Goal: Communication & Community: Participate in discussion

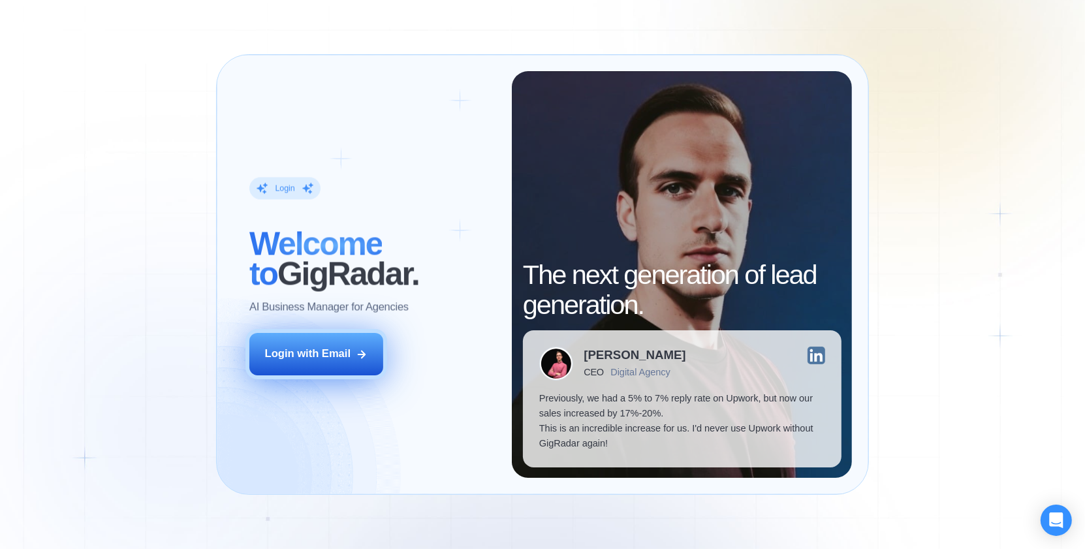
click at [327, 336] on button "Login with Email" at bounding box center [316, 354] width 135 height 42
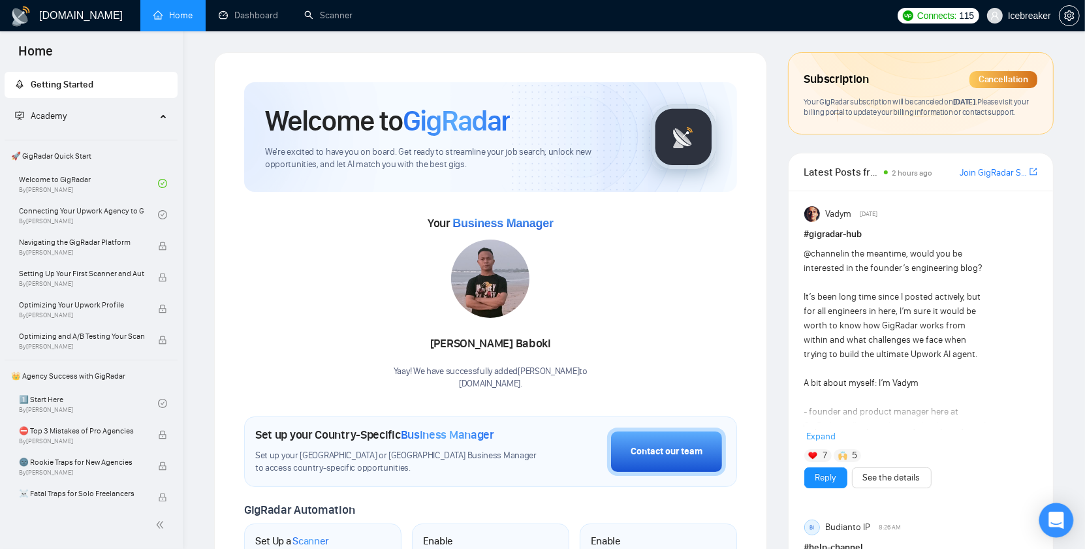
click at [1071, 522] on body "Home Getting Started Academy 🚀 GigRadar Quick Start Welcome to GigRadar By Vlad…" at bounding box center [542, 274] width 1085 height 549
click at [1048, 523] on div "Open Intercom Messenger" at bounding box center [1057, 520] width 35 height 35
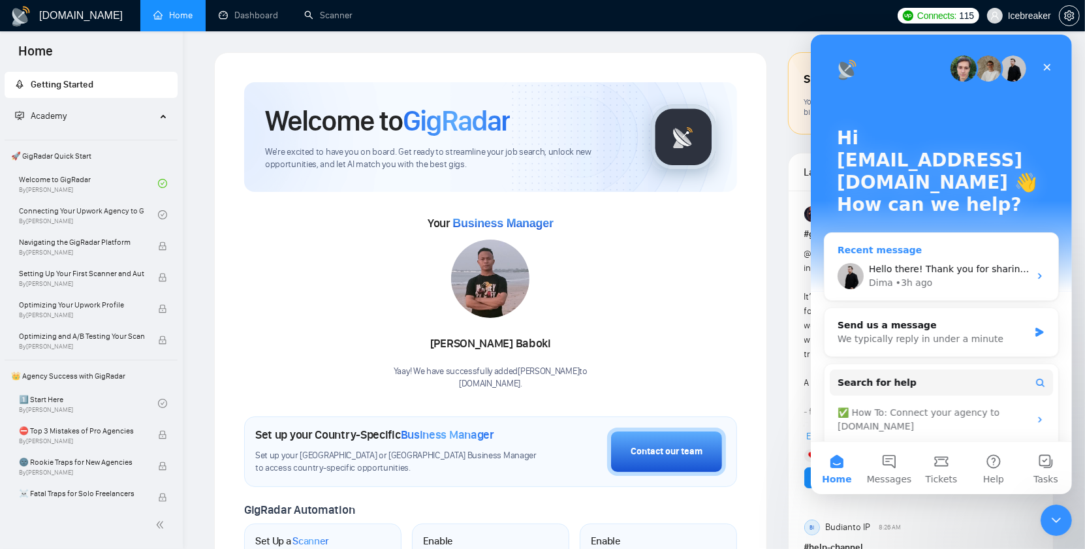
click at [949, 276] on div "Dima • 3h ago" at bounding box center [948, 283] width 161 height 14
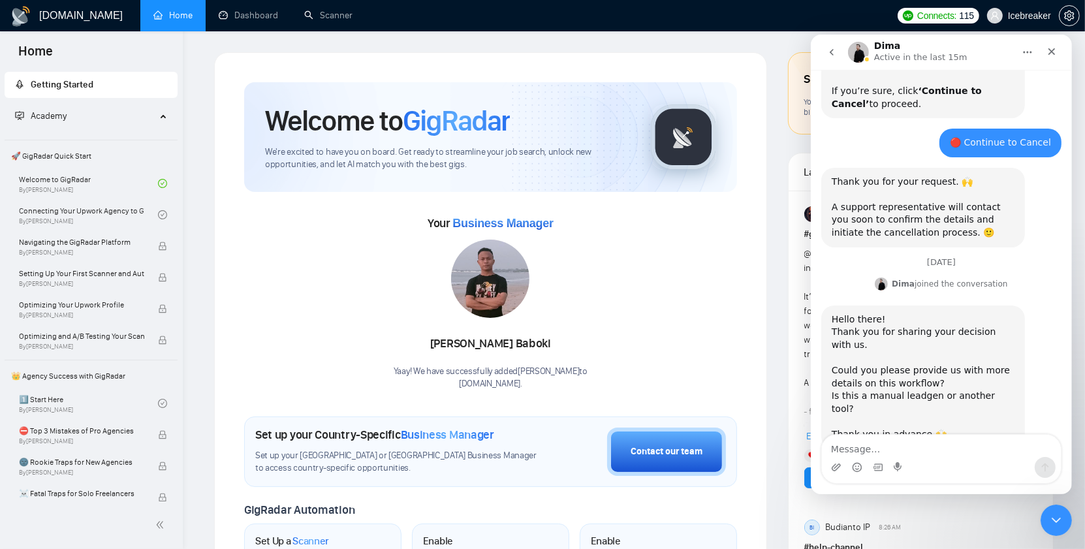
scroll to position [761, 0]
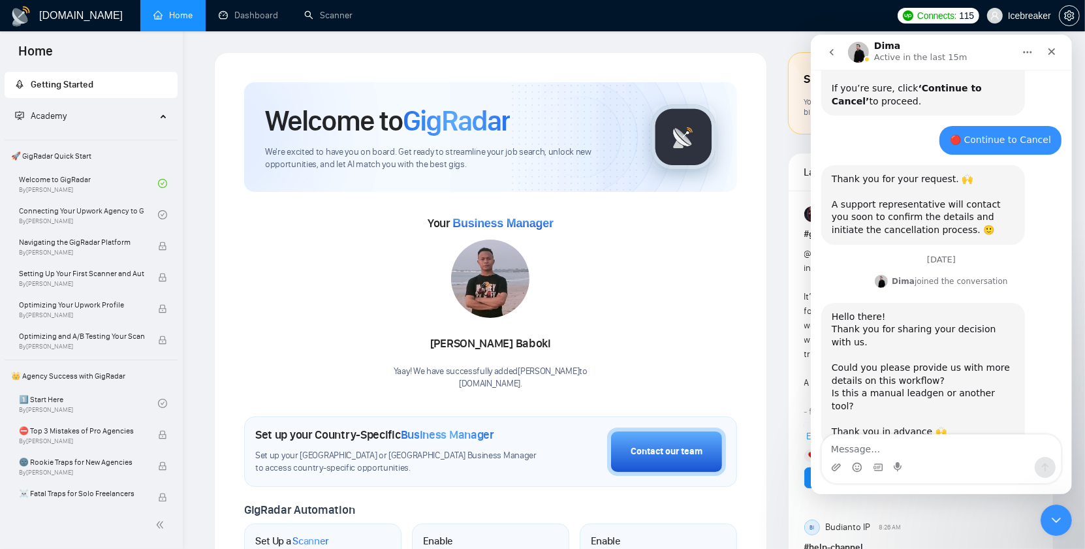
click at [929, 446] on textarea "Message…" at bounding box center [940, 446] width 239 height 22
click at [955, 461] on div "Intercom messenger" at bounding box center [940, 467] width 239 height 21
click at [947, 458] on div "Intercom messenger" at bounding box center [940, 467] width 239 height 21
click at [932, 462] on div "Intercom messenger" at bounding box center [940, 467] width 239 height 21
click at [931, 470] on div "Intercom messenger" at bounding box center [940, 467] width 239 height 21
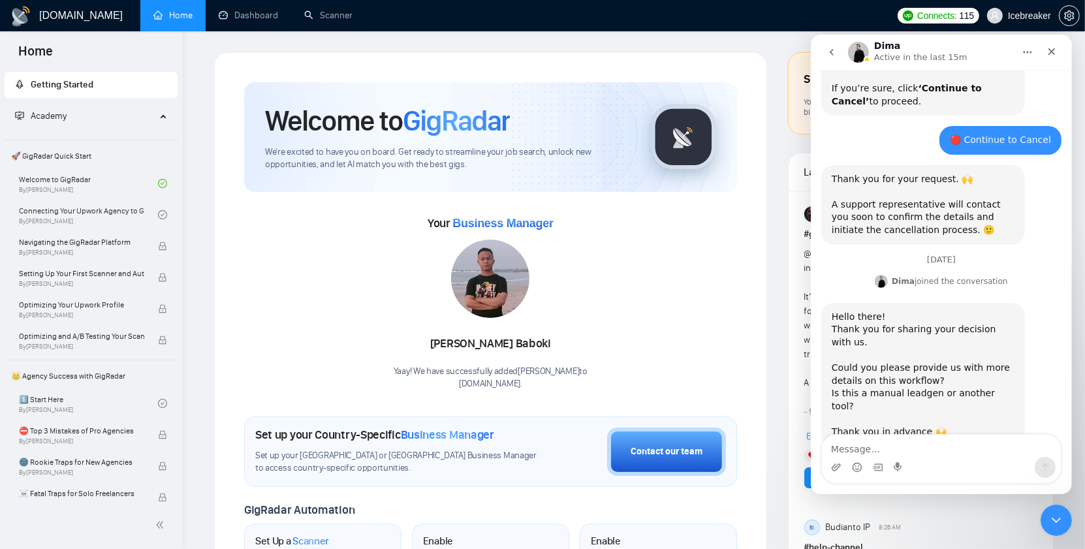
click at [931, 480] on div "Intercom messenger" at bounding box center [940, 459] width 239 height 48
click at [902, 485] on div "Intercom messenger" at bounding box center [940, 464] width 261 height 60
click at [900, 469] on icon "Start recording" at bounding box center [898, 467] width 10 height 10
click at [925, 445] on textarea "Message…" at bounding box center [940, 446] width 239 height 22
type textarea "п"
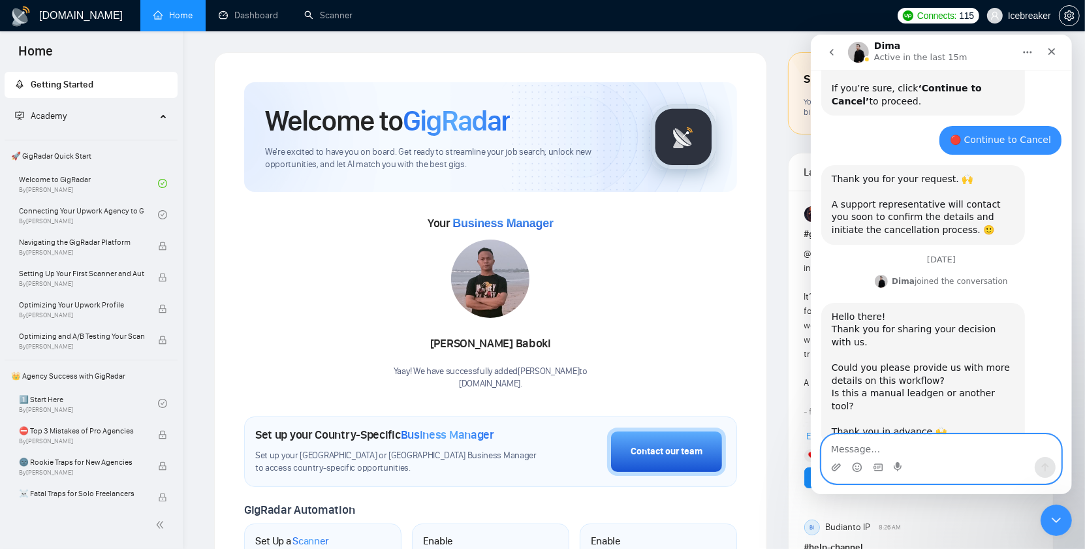
type textarea "д"
type textarea "hi Dima it's a custom built AI agent"
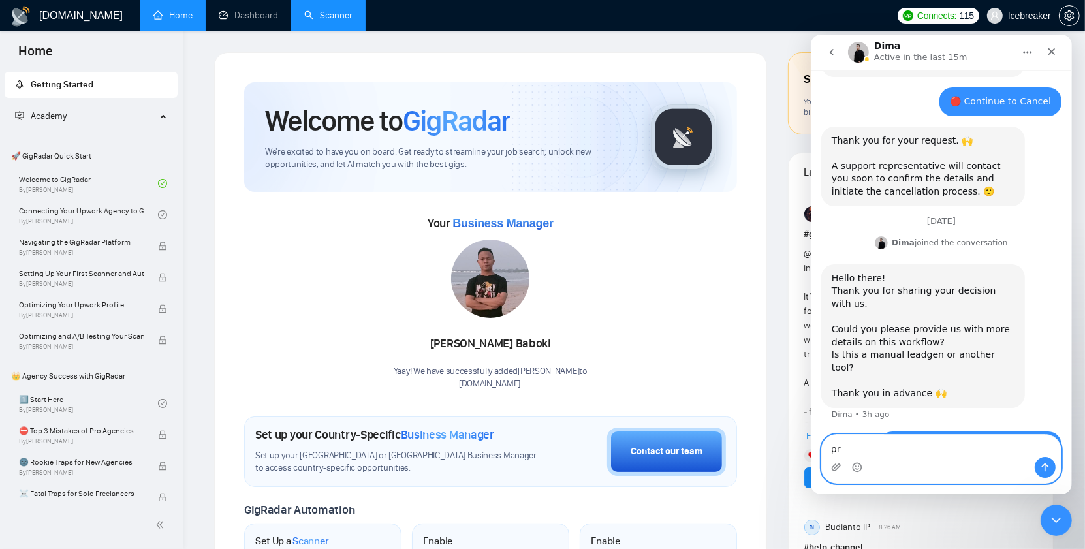
type textarea "p"
type textarea "h"
type textarea "that"
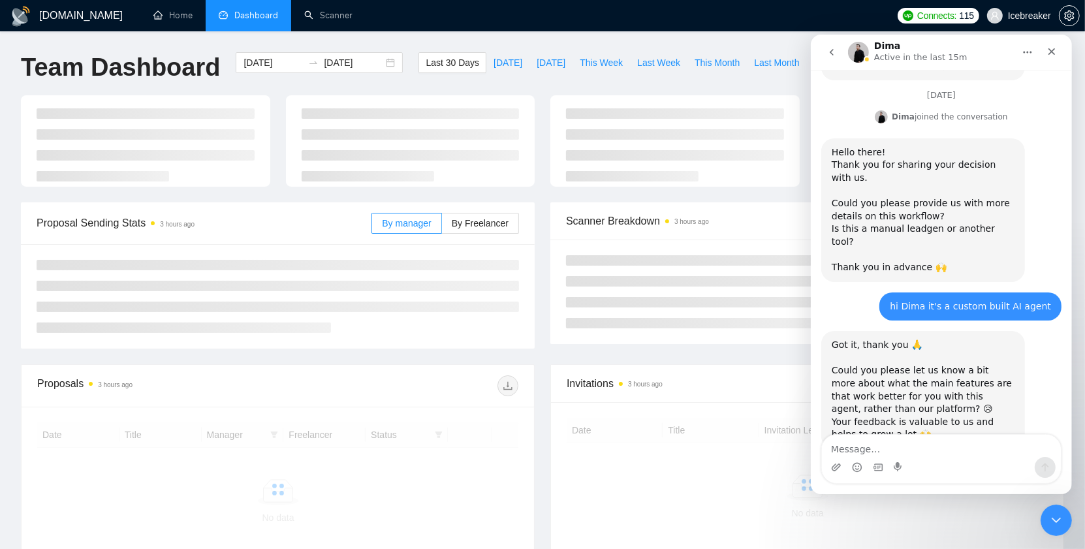
scroll to position [929, 0]
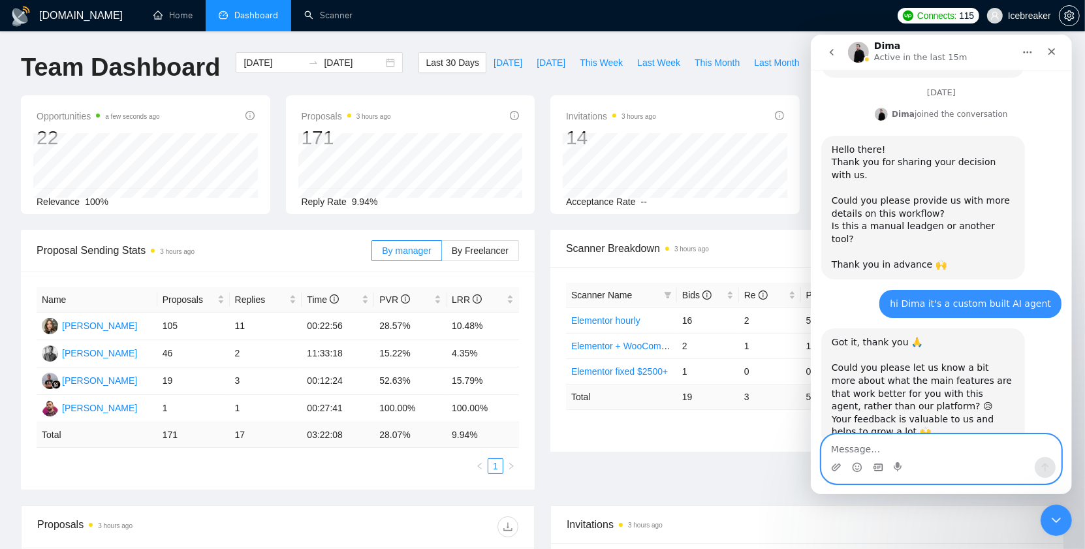
click at [875, 463] on icon "Gif picker" at bounding box center [877, 467] width 10 height 10
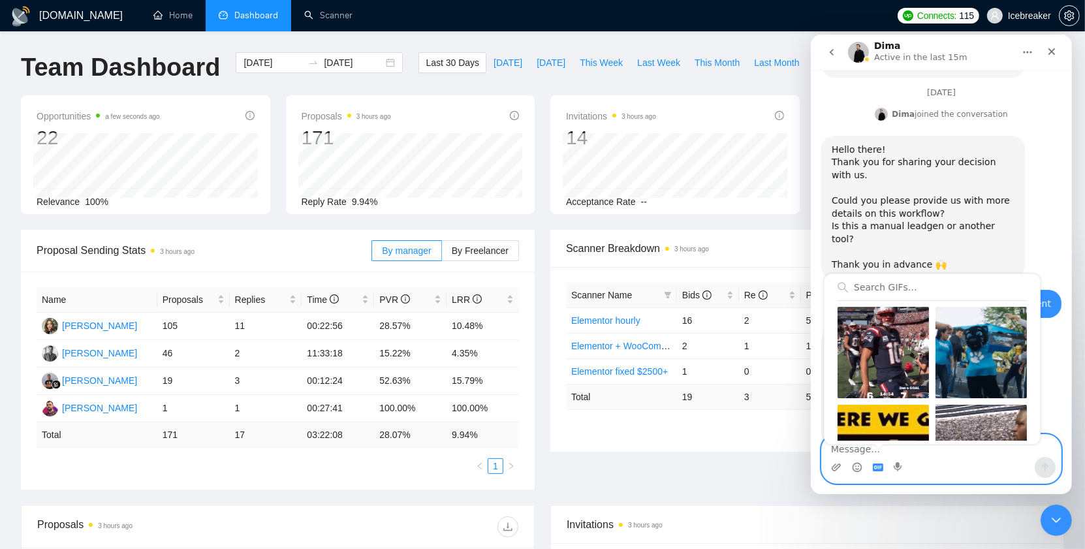
click at [875, 454] on textarea "Message…" at bounding box center [940, 446] width 239 height 22
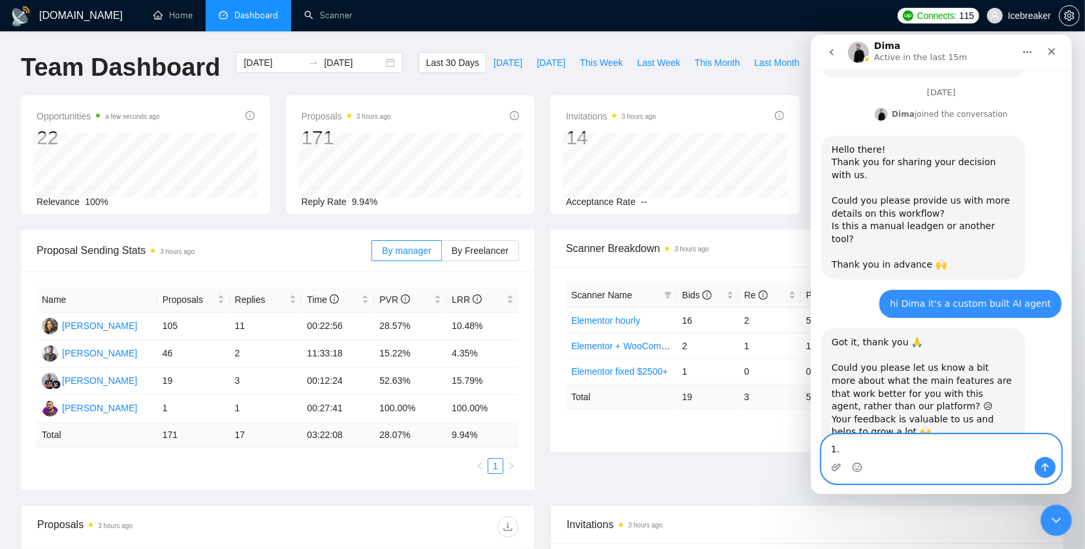
type textarea "1"
type textarea "i"
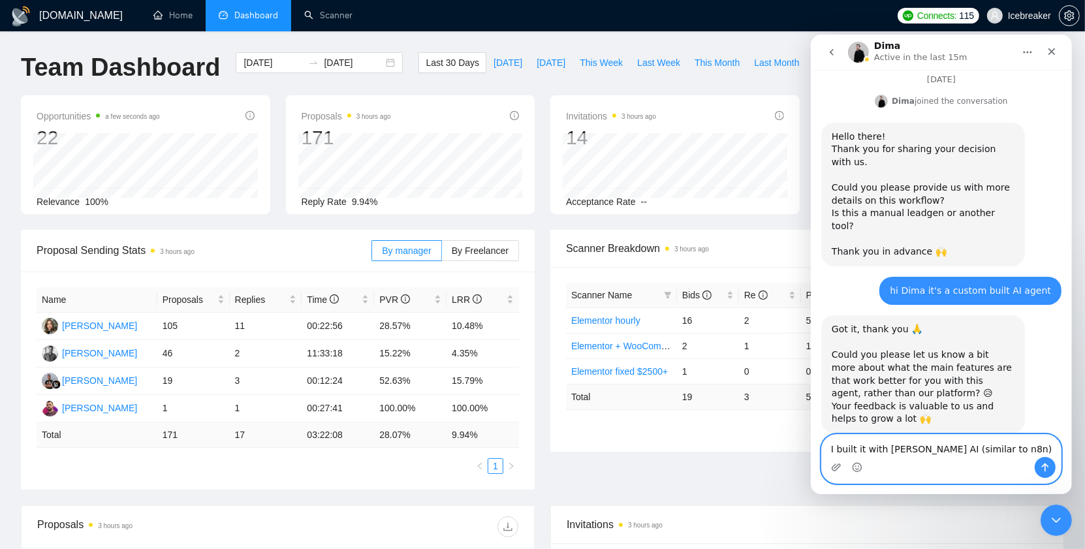
click at [938, 436] on textarea "I built it with Lindy AI (similar to n8n)" at bounding box center [940, 446] width 239 height 22
click at [938, 437] on textarea "I built it with Lindy AI (similar to n8n)" at bounding box center [940, 446] width 239 height 22
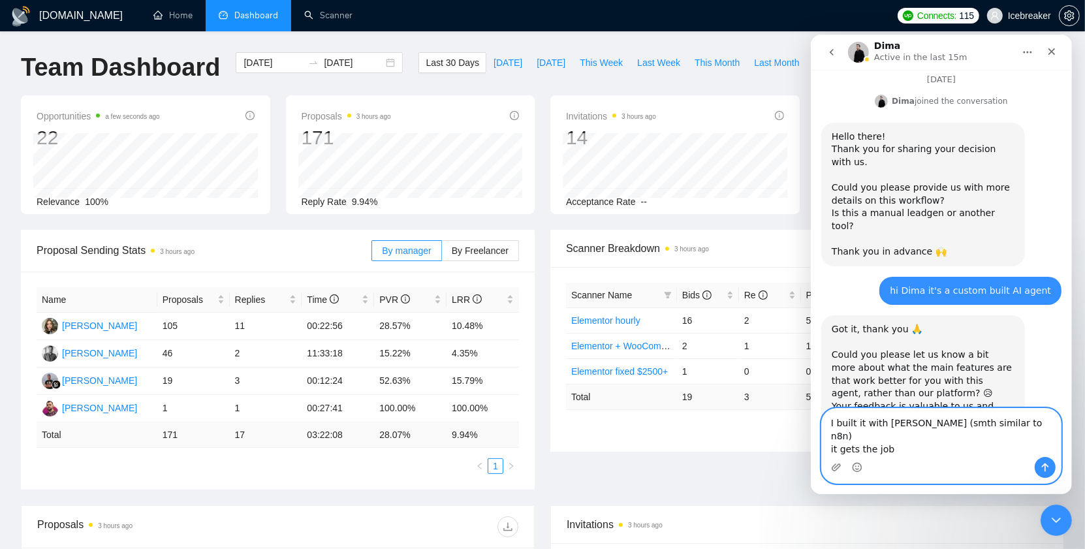
click at [848, 453] on textarea "I built it with Lindy AI (smth similar to n8n) it gets the job" at bounding box center [940, 433] width 239 height 48
click at [847, 453] on textarea "I built it with Lindy AI (smth similar to n8n) it gets the job" at bounding box center [940, 433] width 239 height 48
click at [897, 448] on textarea "I built it with Lindy AI (smth similar to n8n) it scans the job" at bounding box center [940, 433] width 239 height 48
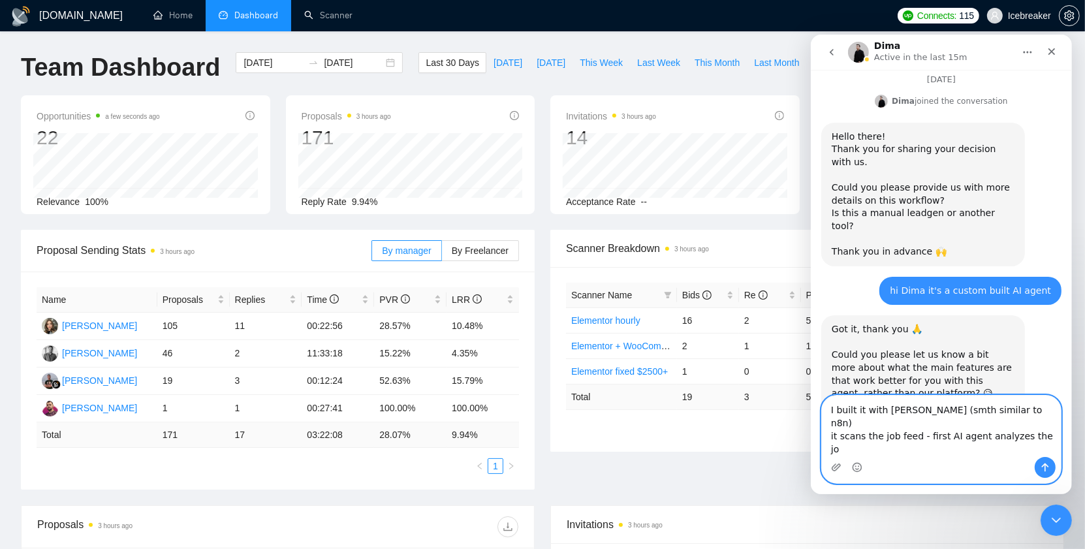
type textarea "I built it with Lindy AI (smth similar to n8n) it scans the job feed - first AI…"
click at [978, 447] on textarea "I built it with Lindy AI (smth similar to n8n) it scans the job feed - first AI…" at bounding box center [940, 426] width 239 height 61
click at [979, 447] on textarea "I built it with Lindy AI (smth similar to n8n) it scans the job feed - first AI…" at bounding box center [940, 426] width 239 height 61
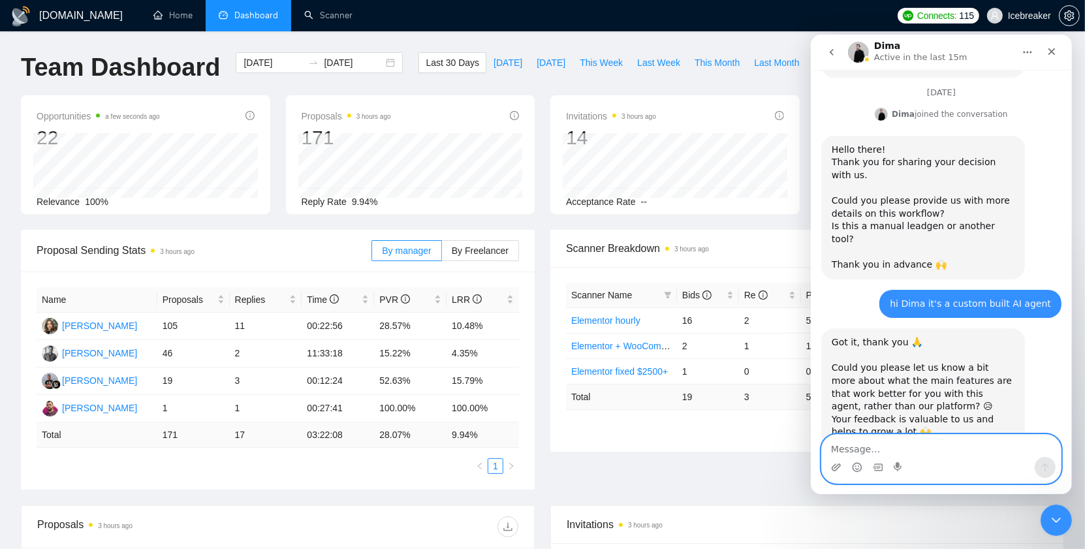
type textarea "i"
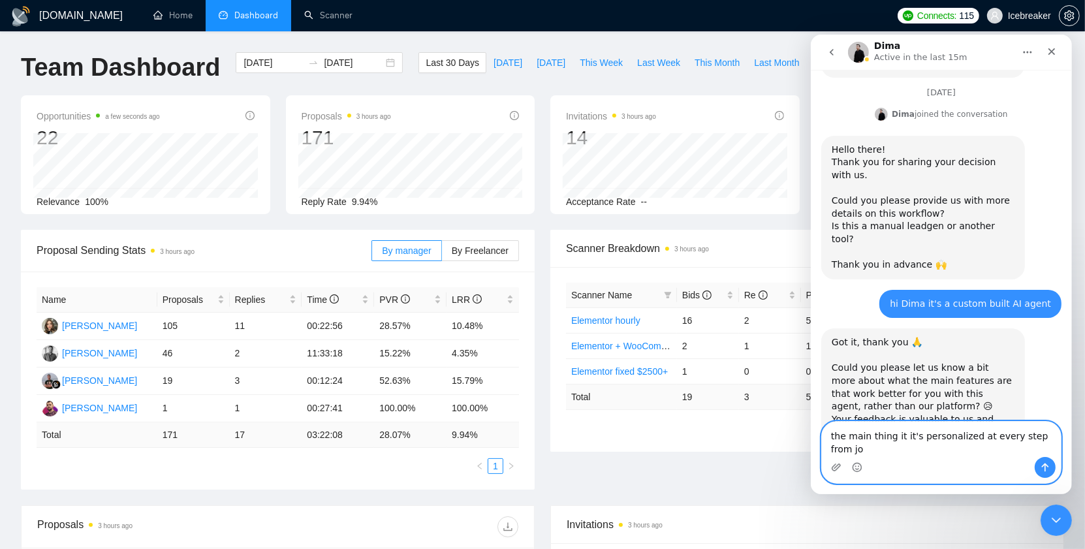
scroll to position [942, 0]
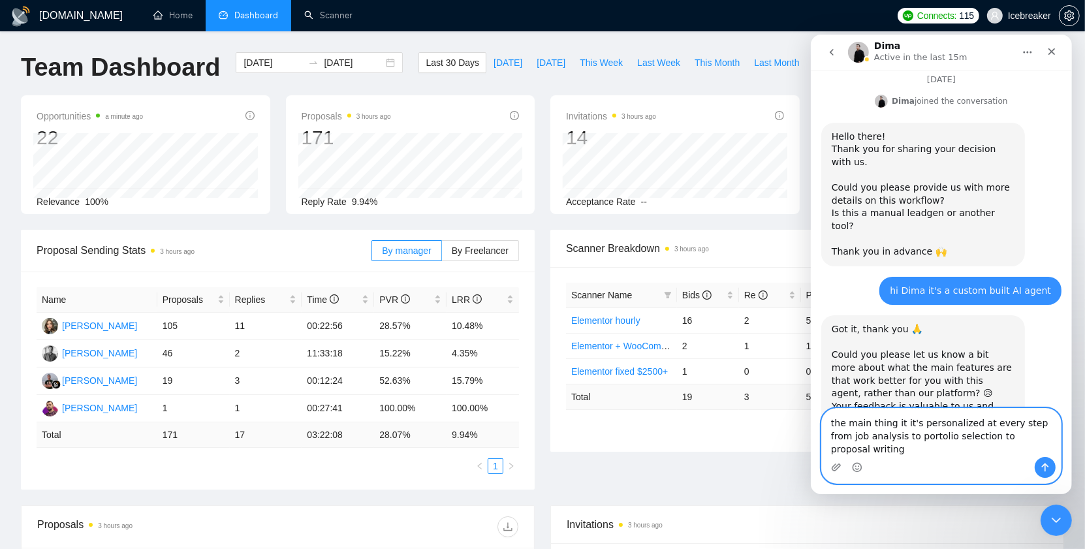
type textarea "the main thing it it's personalized at every step from job analysis to portolio…"
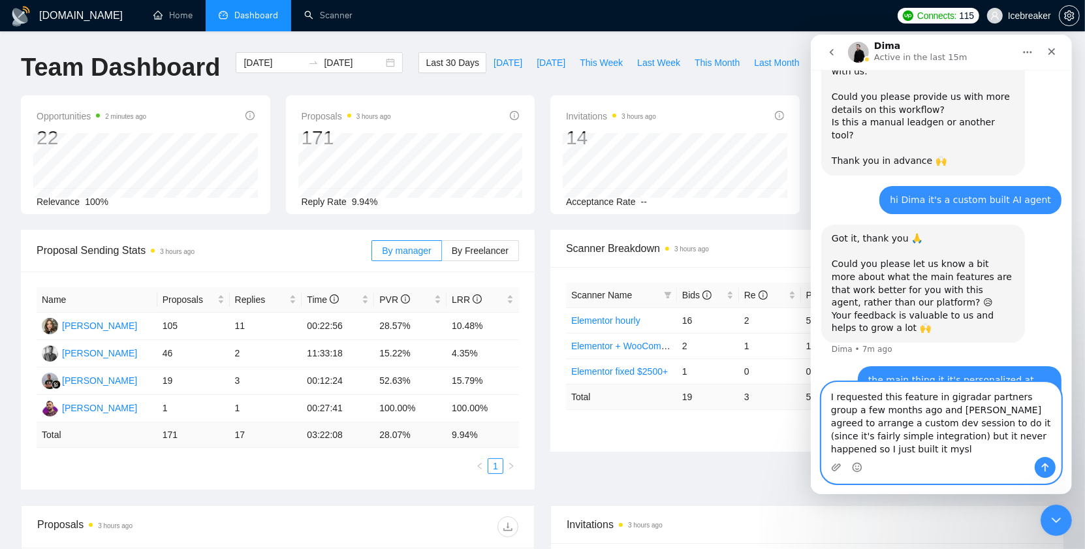
scroll to position [1045, 0]
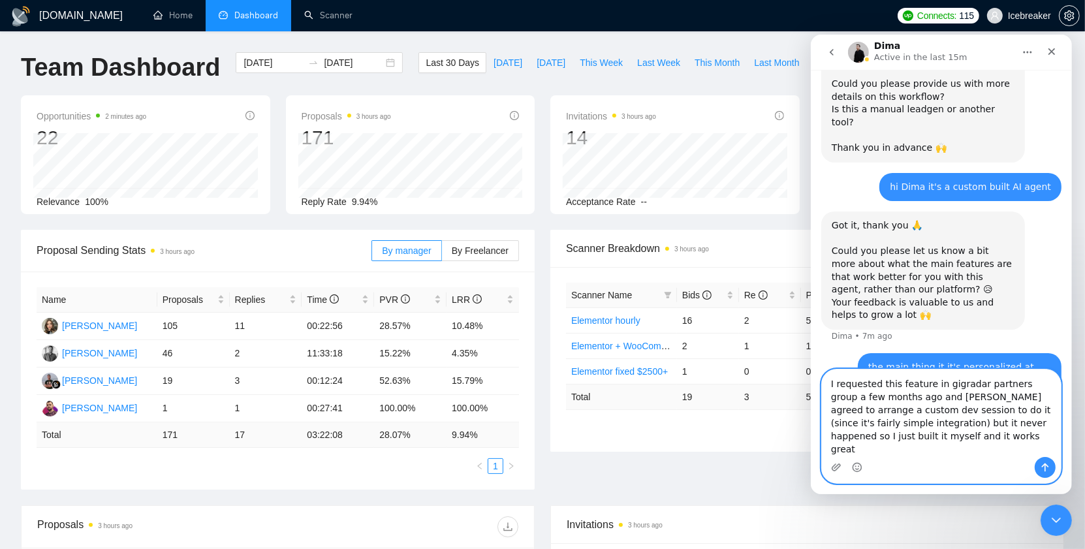
type textarea "I requested this feature in gigradar partners group a few months ago and [PERSO…"
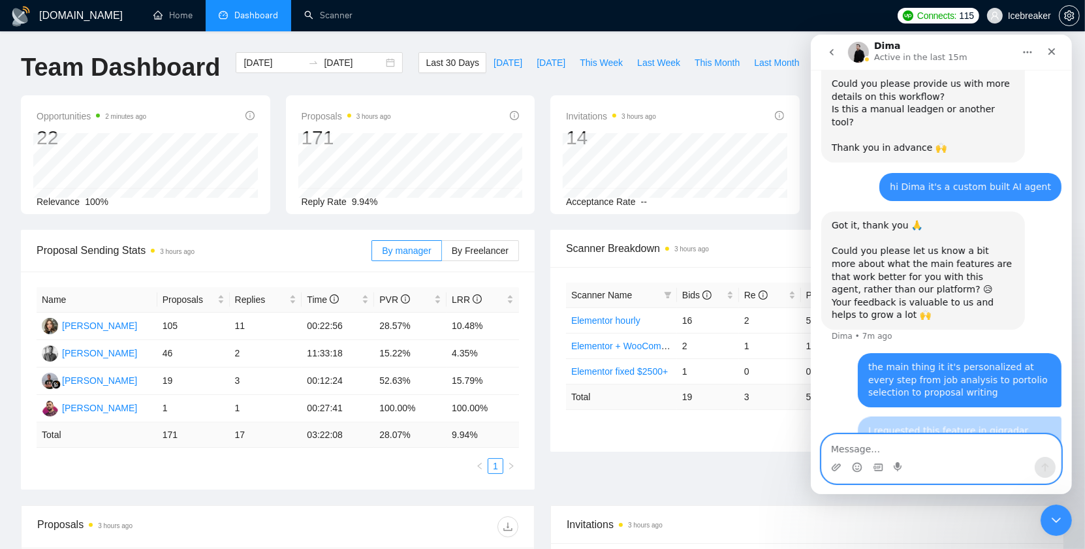
scroll to position [1087, 0]
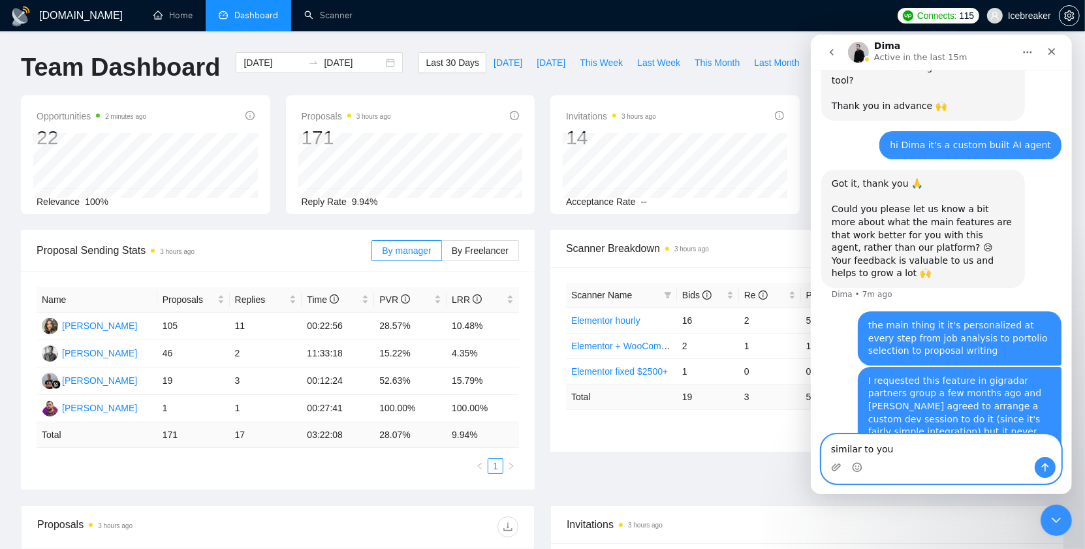
type textarea "similar to your"
type textarea "and I can control it fully"
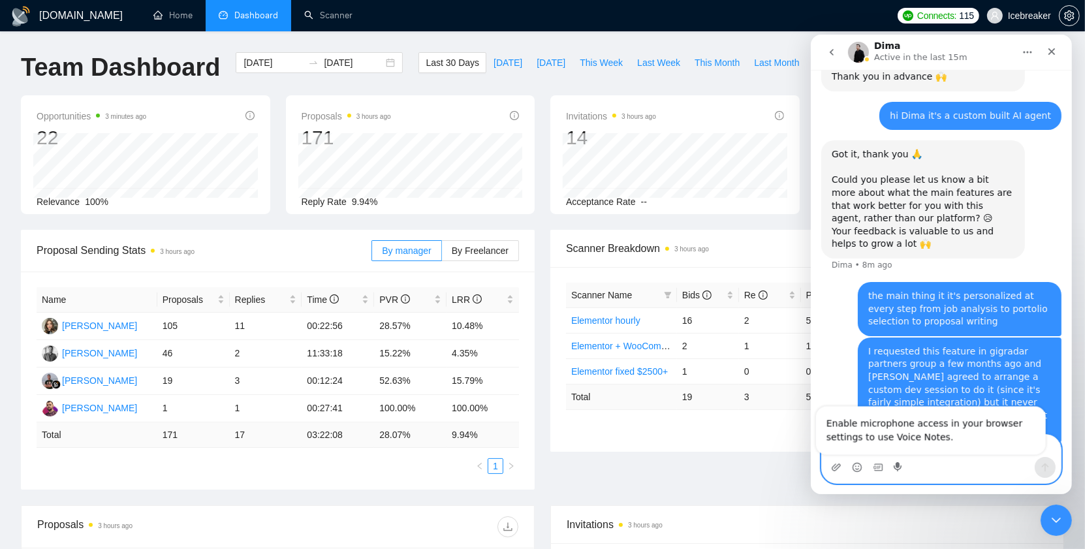
click at [907, 447] on textarea "Message…" at bounding box center [940, 446] width 239 height 22
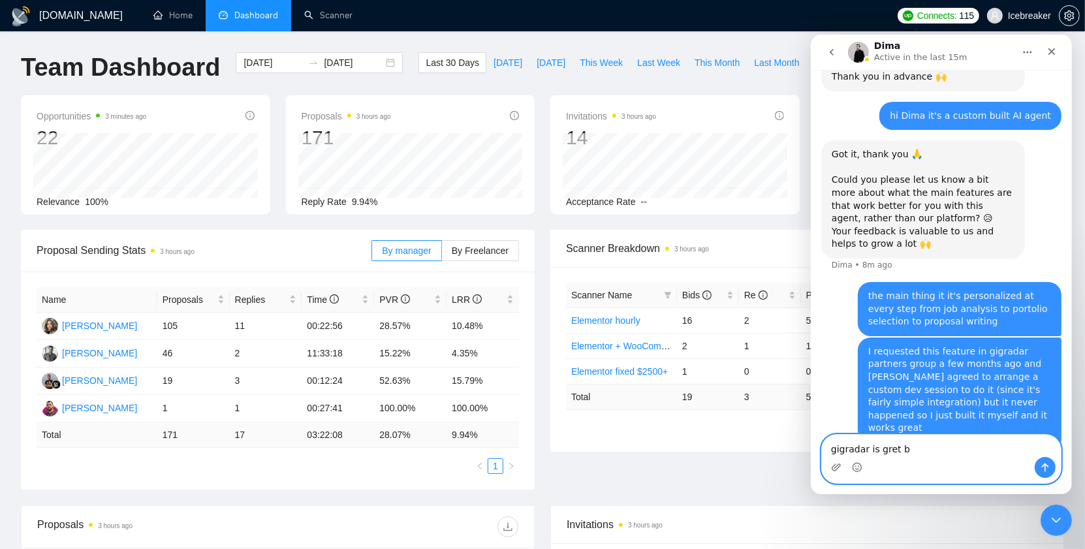
type textarea "gigradar is gret"
click at [902, 454] on textarea "gigradar is gret" at bounding box center [940, 446] width 239 height 22
type textarea "gigradar is gr"
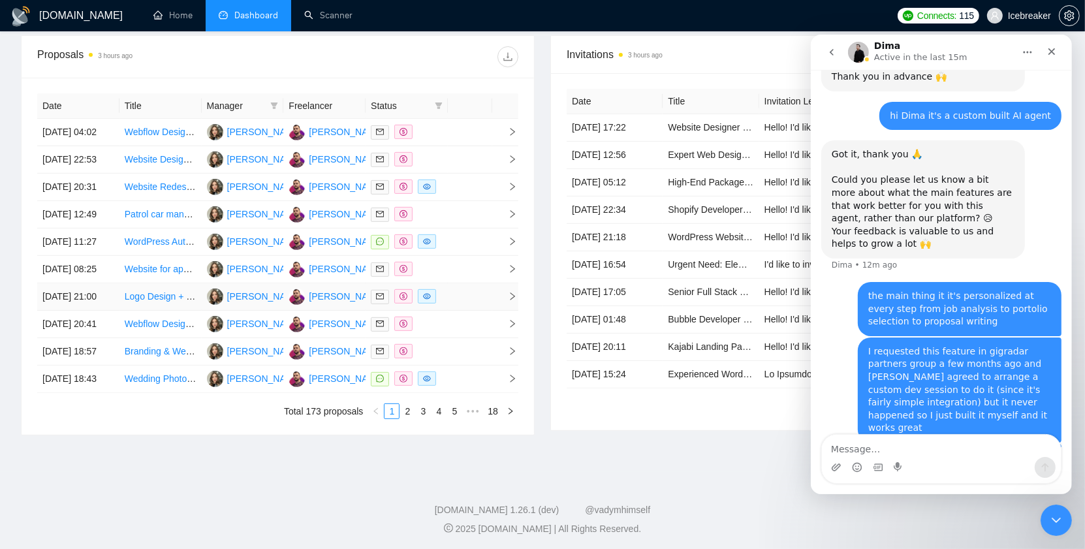
scroll to position [468, 0]
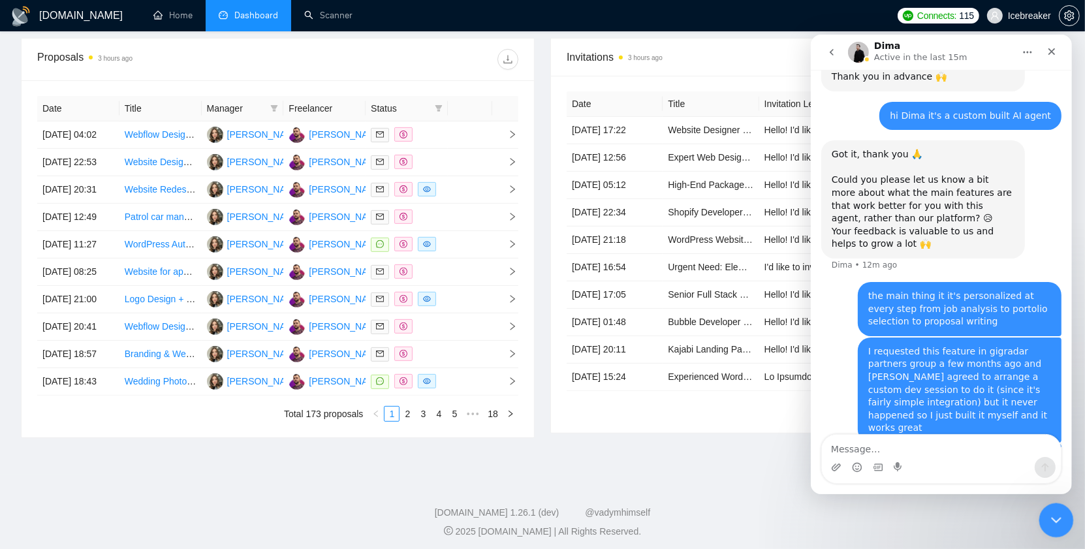
click at [1055, 520] on icon "Close Intercom Messenger" at bounding box center [1054, 518] width 9 height 5
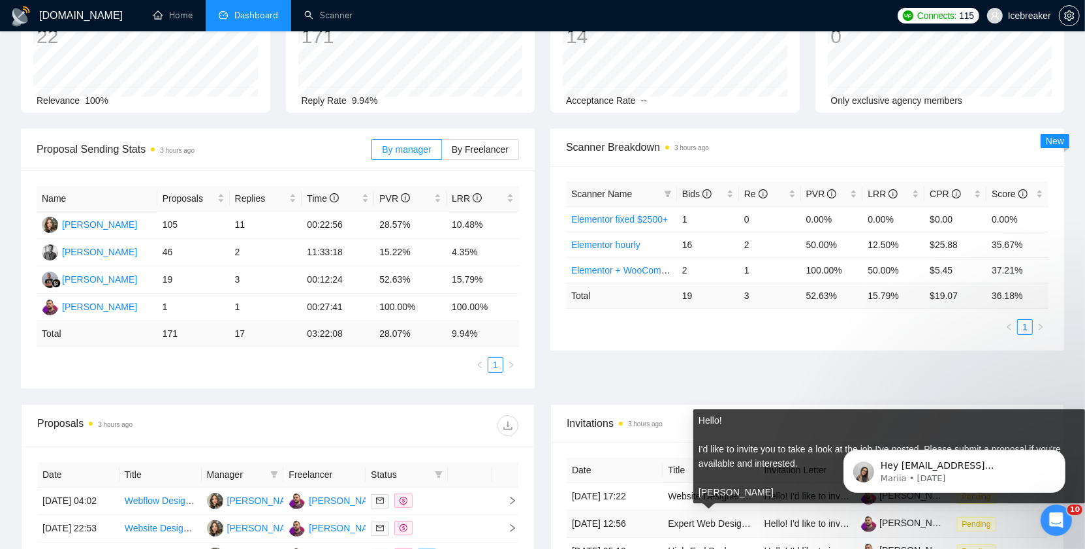
scroll to position [0, 0]
